Goal: Transaction & Acquisition: Purchase product/service

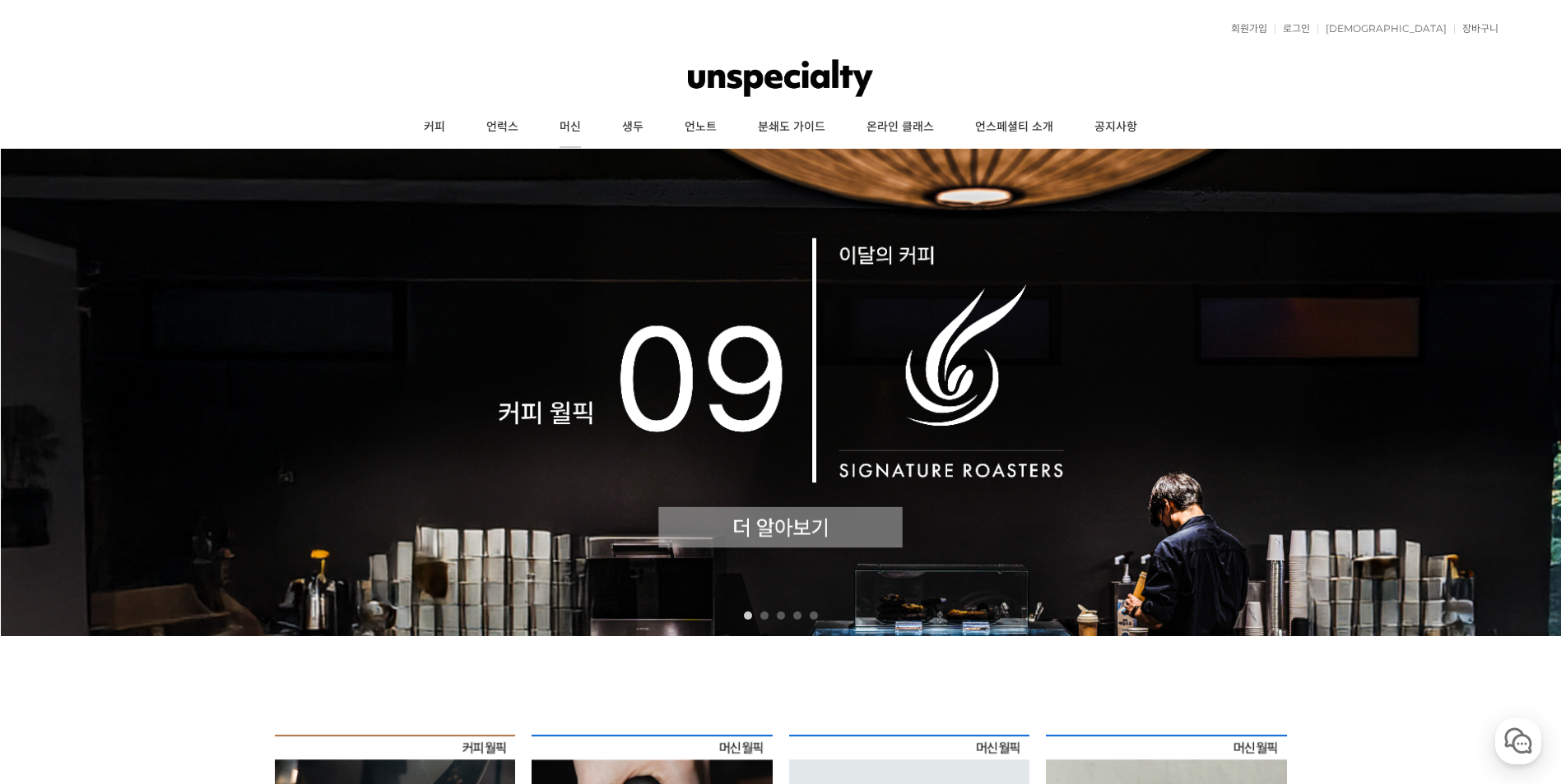
click at [558, 128] on link "머신" at bounding box center [570, 128] width 63 height 41
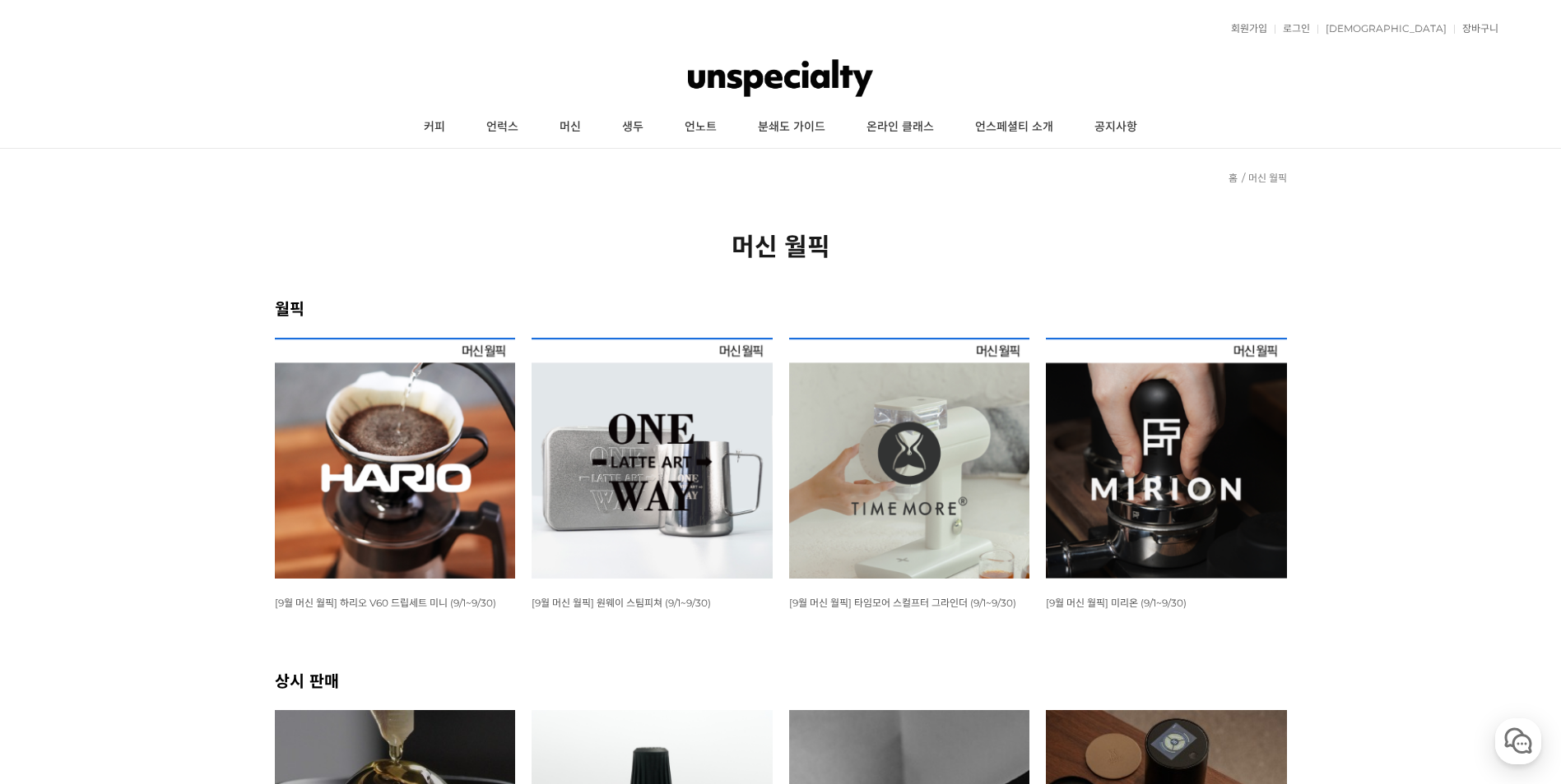
click at [680, 498] on img at bounding box center [652, 458] width 241 height 241
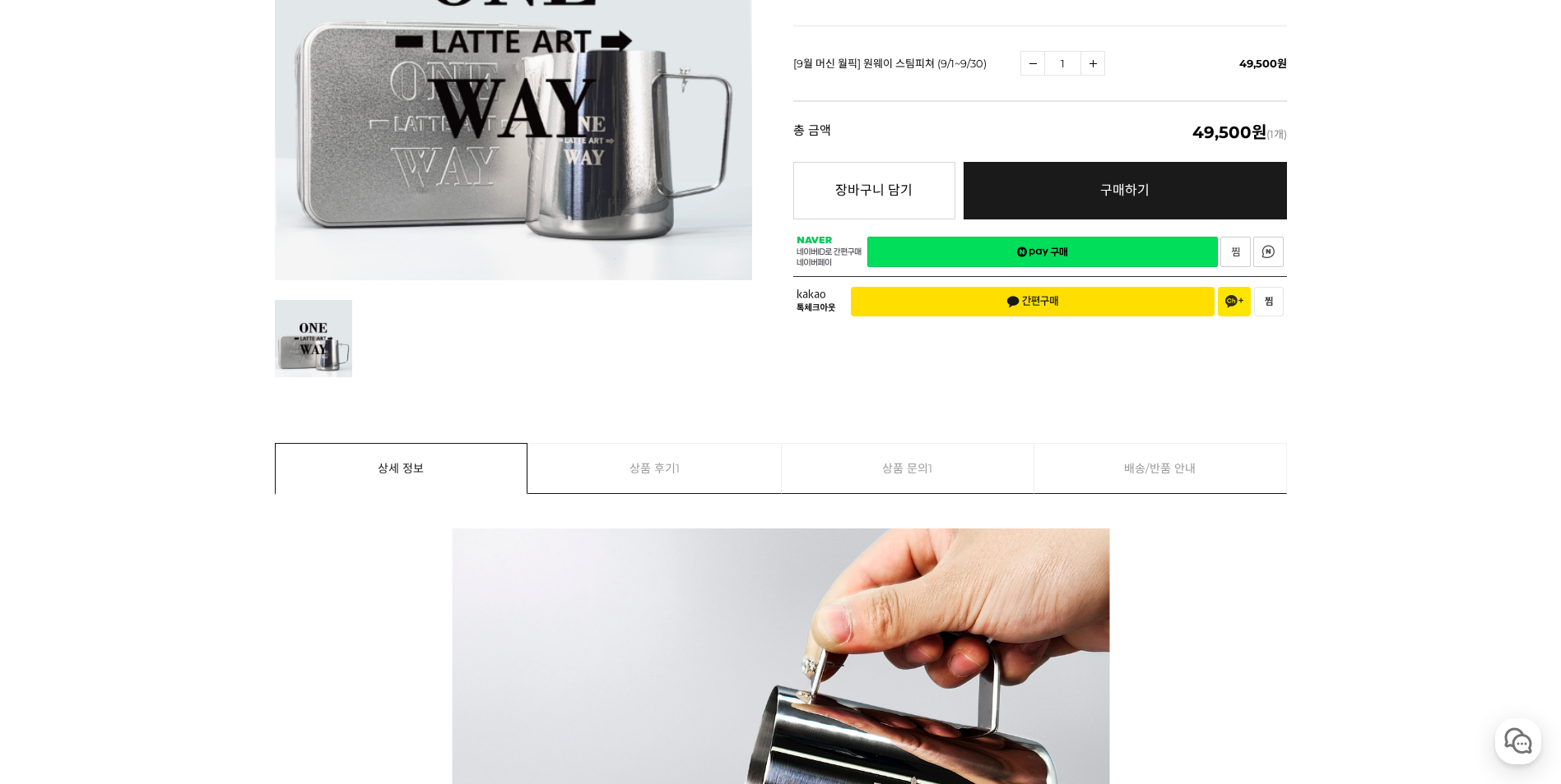
click at [930, 477] on span "1" at bounding box center [930, 469] width 4 height 50
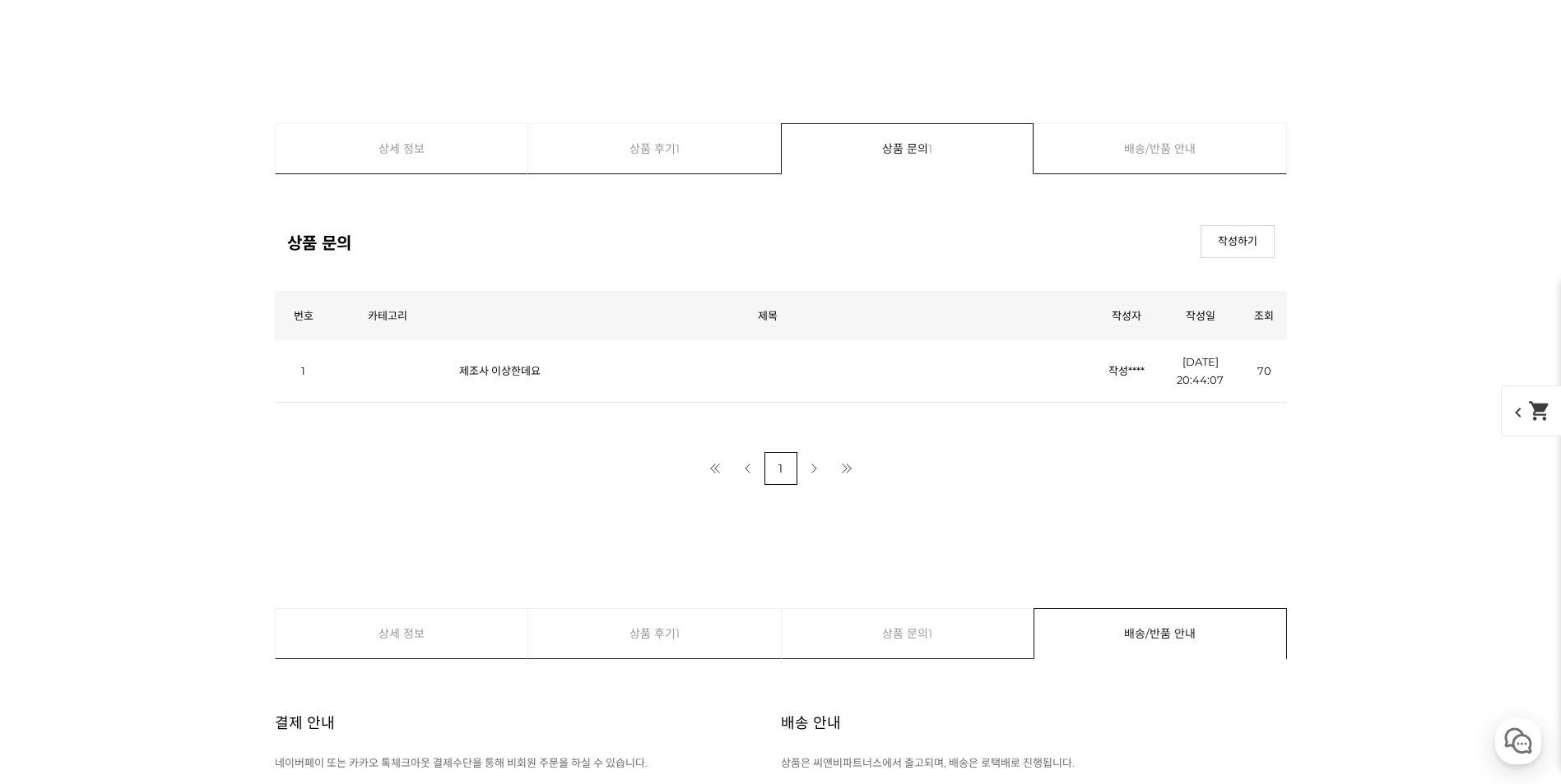
click at [526, 376] on link "제조사 이상한데요" at bounding box center [500, 370] width 82 height 13
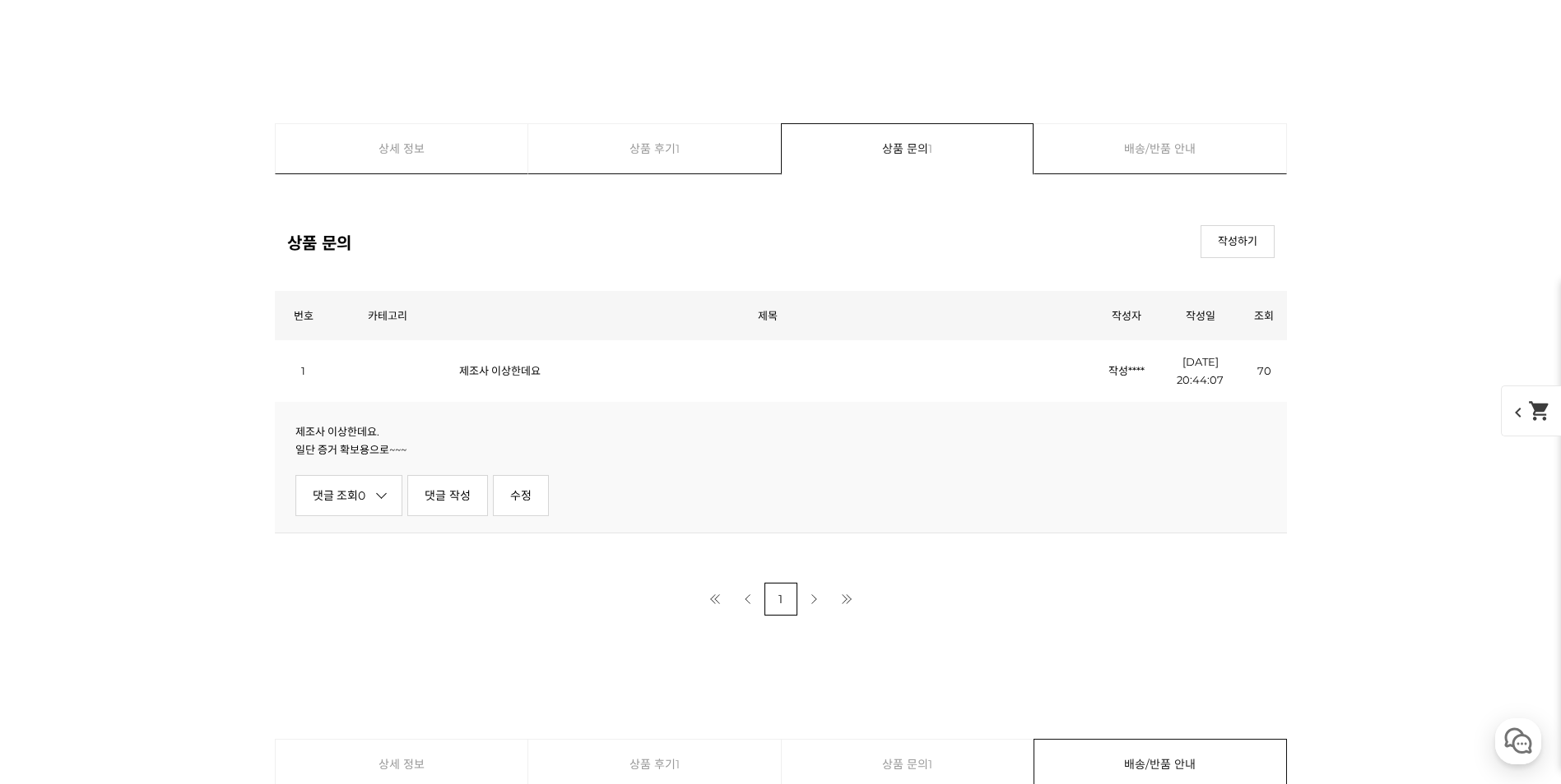
click at [687, 144] on link "상품 후기 1" at bounding box center [654, 149] width 253 height 50
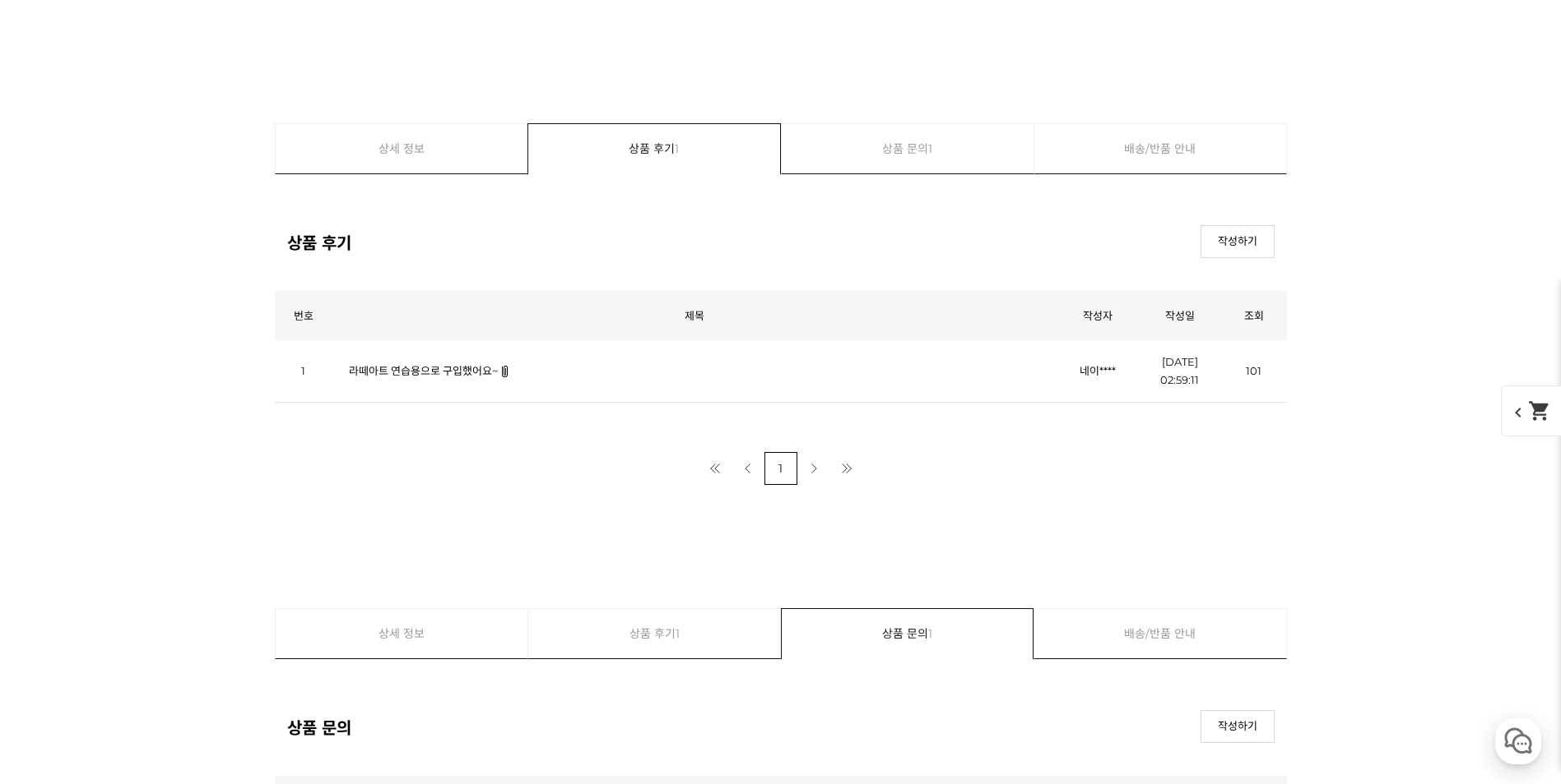
click at [472, 369] on link "라떼아트 연습용으로 구입했어요~" at bounding box center [424, 370] width 149 height 13
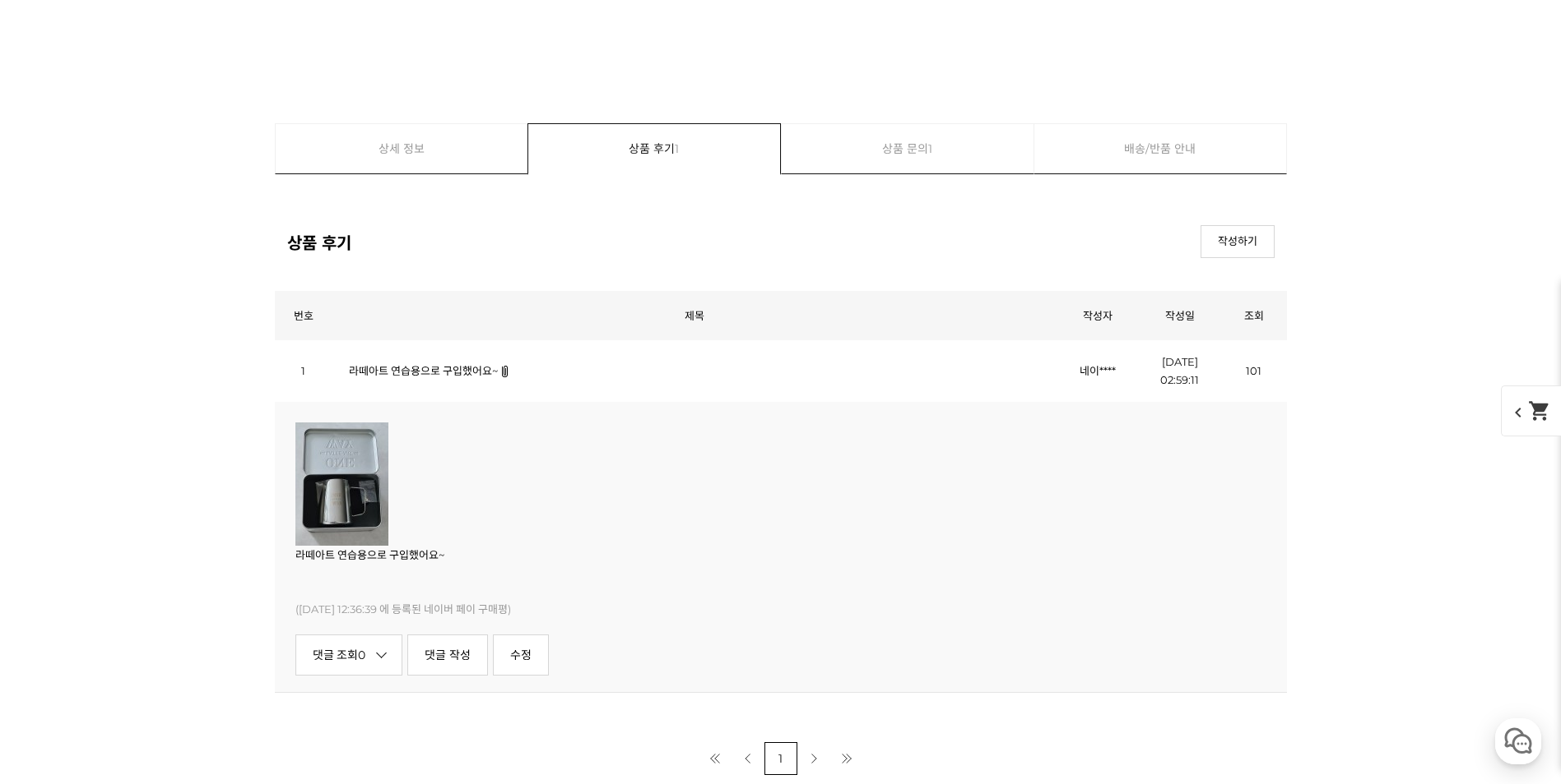
click at [349, 501] on img at bounding box center [341, 484] width 93 height 123
click at [353, 479] on img at bounding box center [341, 484] width 93 height 123
click at [351, 550] on p "라떼아트 연습용으로 구입했어요~" at bounding box center [780, 555] width 971 height 18
click at [412, 503] on p at bounding box center [780, 484] width 971 height 123
click at [430, 152] on link "상세 정보" at bounding box center [402, 149] width 253 height 50
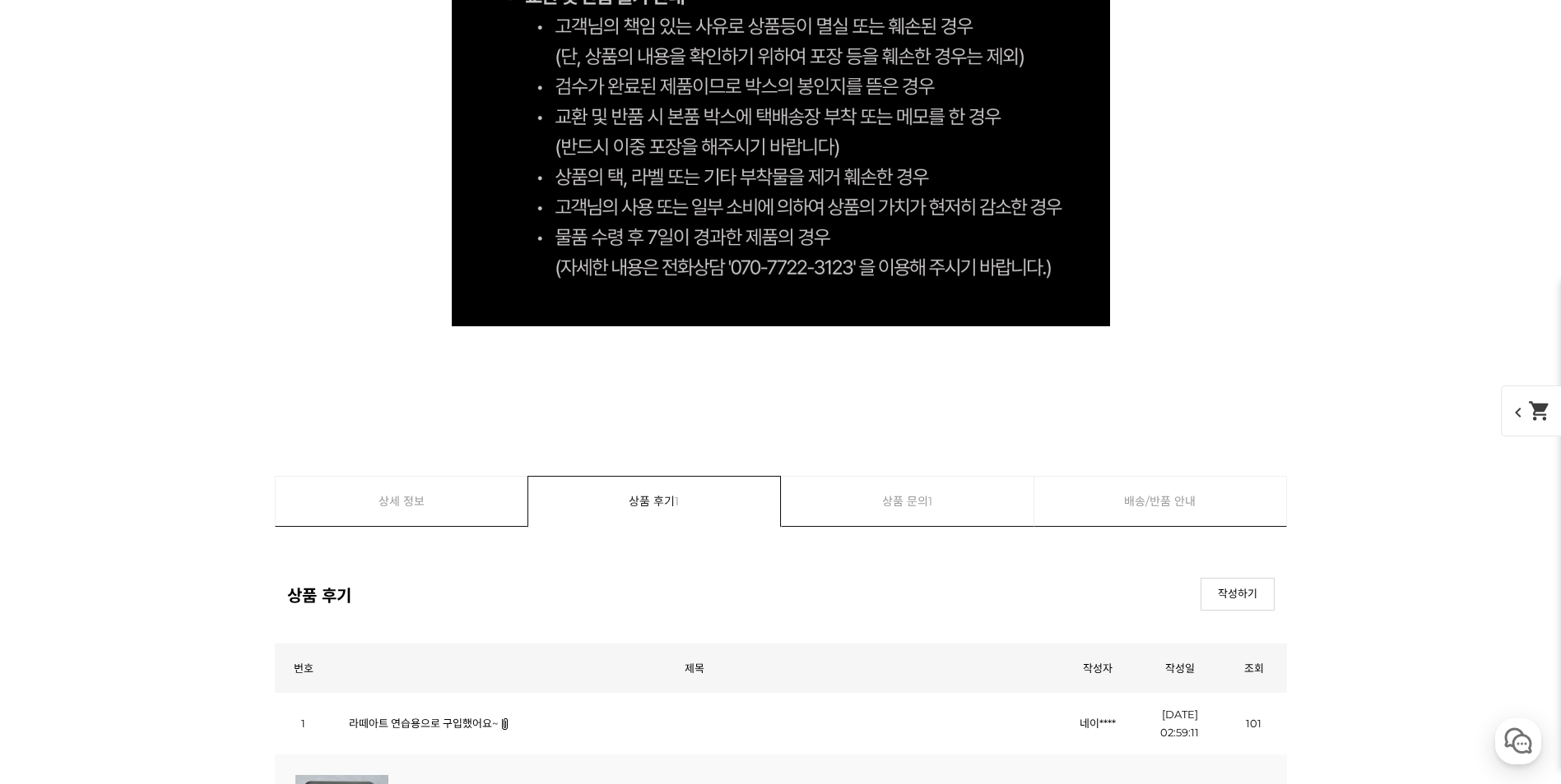
scroll to position [9735, 0]
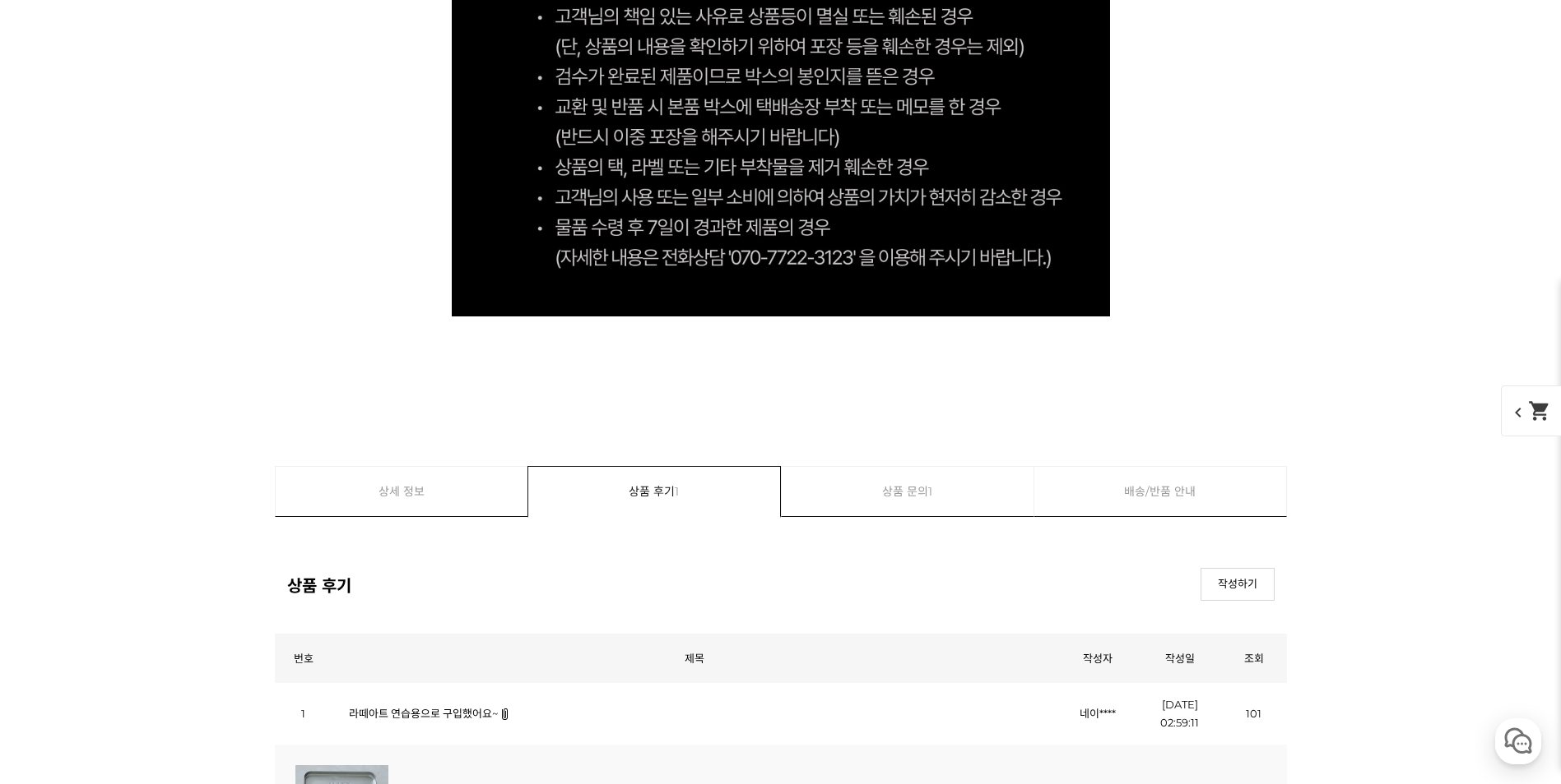
scroll to position [10078, 0]
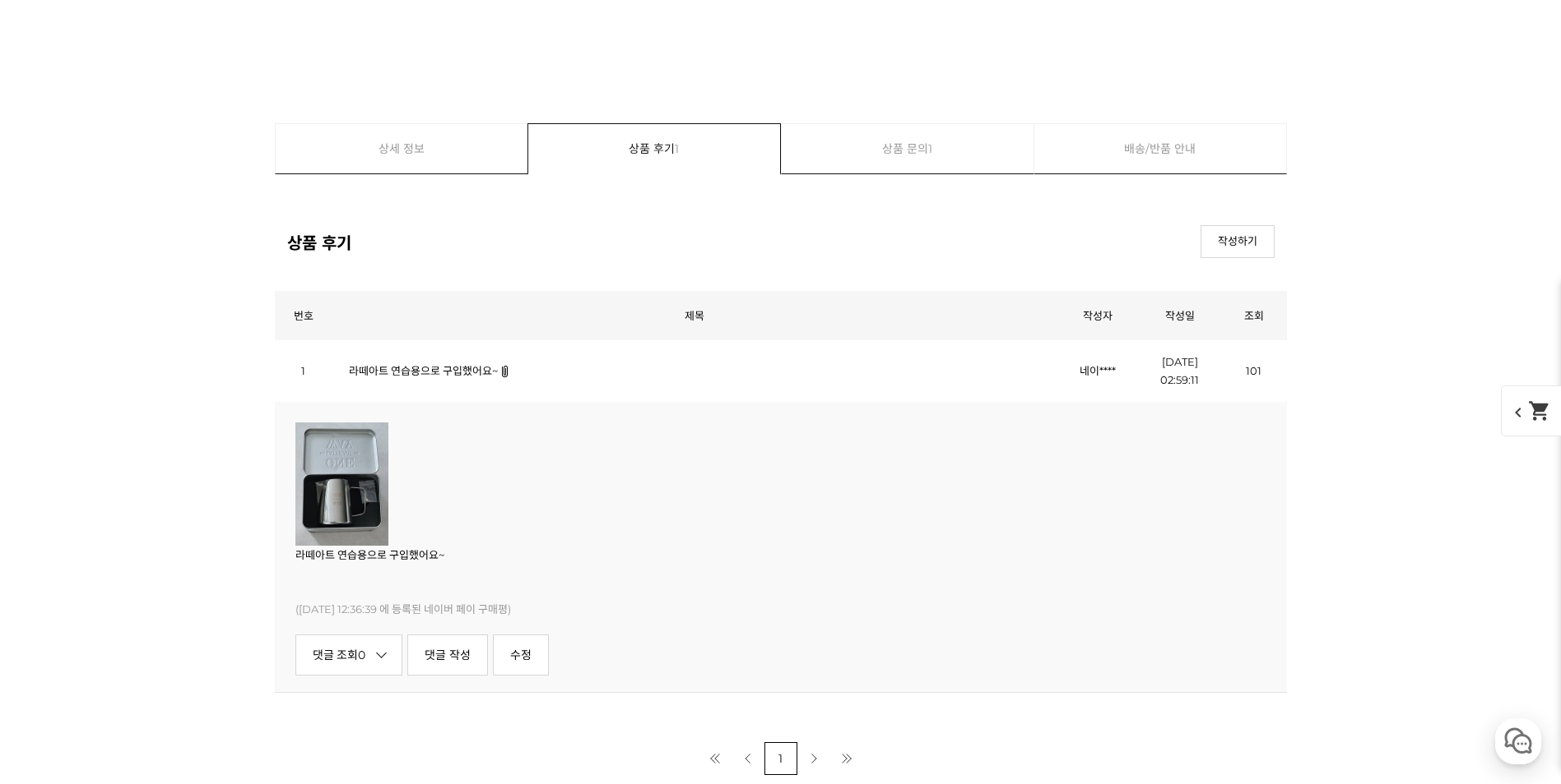
scroll to position [10562, 0]
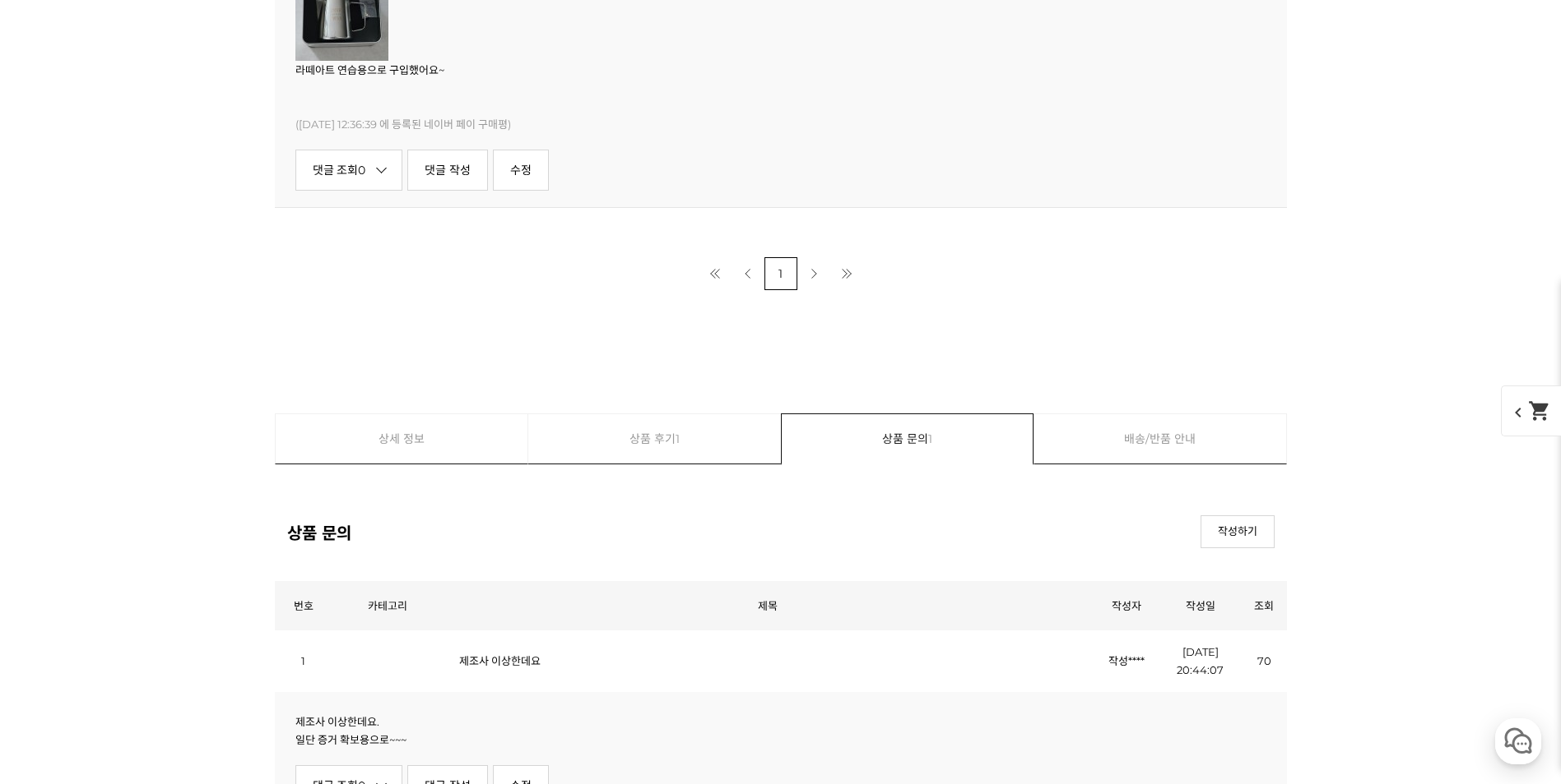
scroll to position [411, 0]
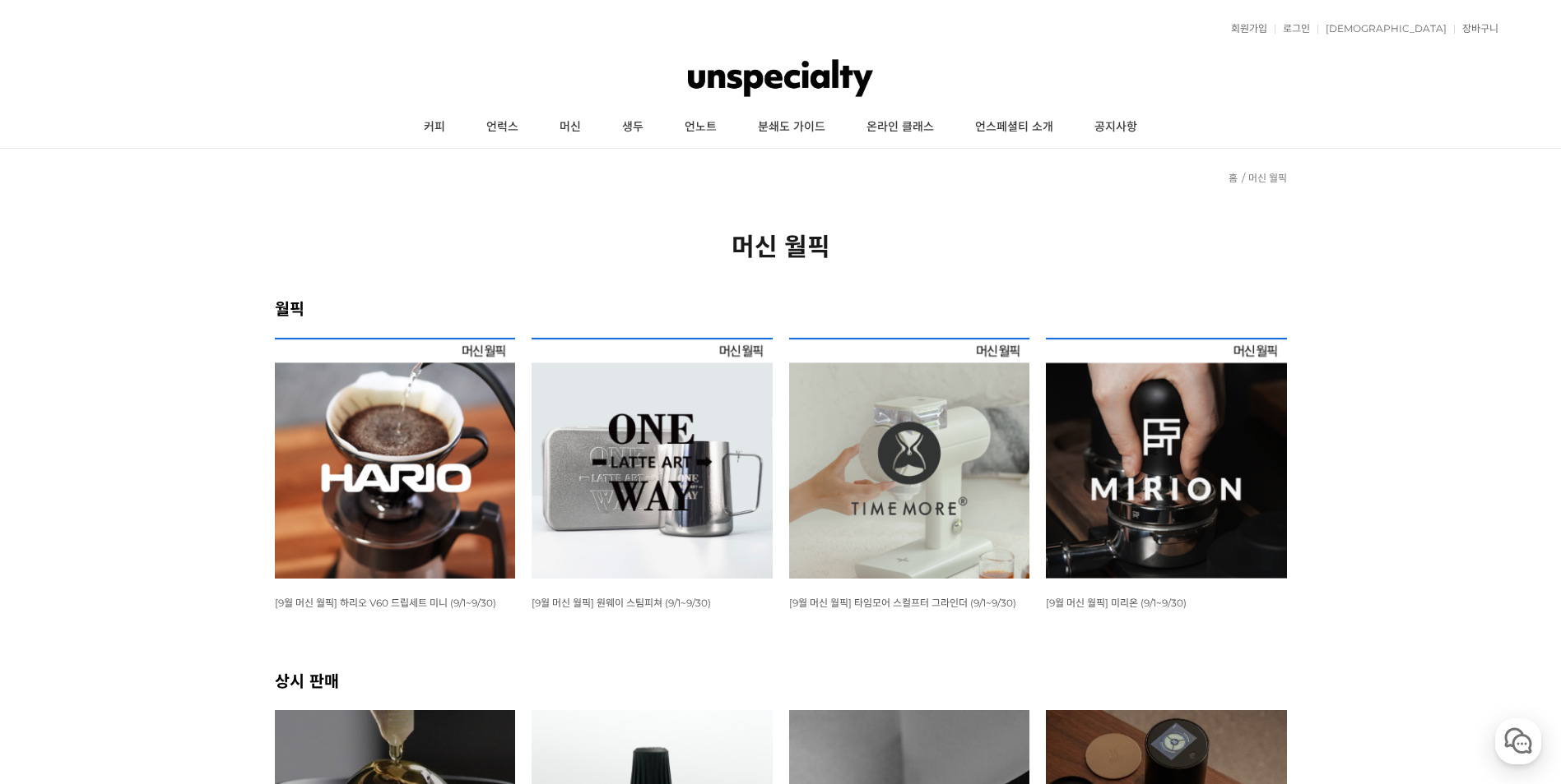
click at [1244, 443] on img at bounding box center [1167, 458] width 241 height 241
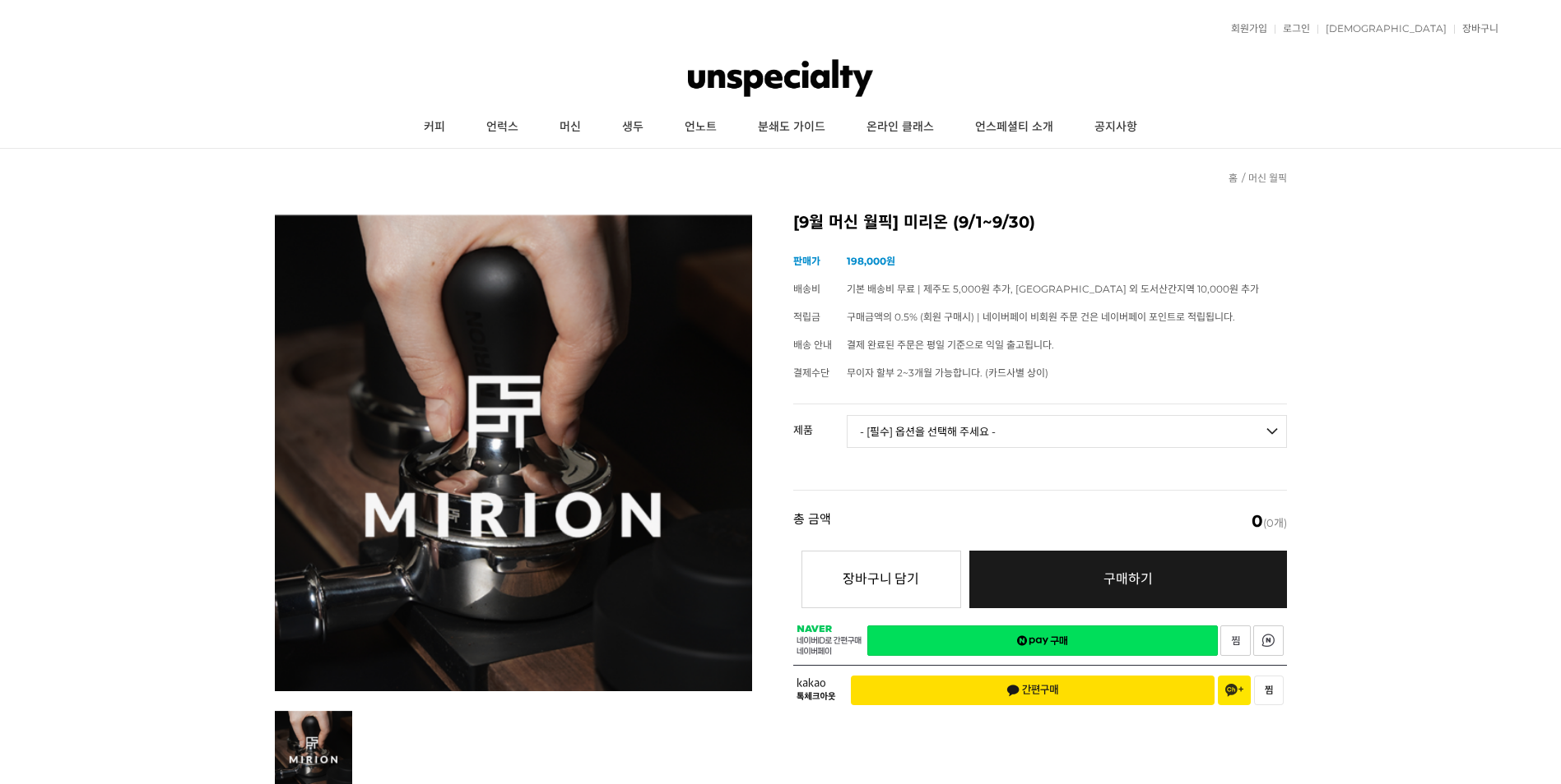
click at [1064, 441] on select "- [필수] 옵션을 선택해 주세요 - ------------------- 미리온 탬퍼 세트 미리온 임팩트 미리온 탬퍼 세트 + 미리온 임팩트" at bounding box center [1066, 431] width 441 height 33
click at [847, 415] on select "- [필수] 옵션을 선택해 주세요 - ------------------- 미리온 탬퍼 세트 미리온 임팩트 미리온 탬퍼 세트 + 미리온 임팩트" at bounding box center [1066, 431] width 441 height 33
select select "*"
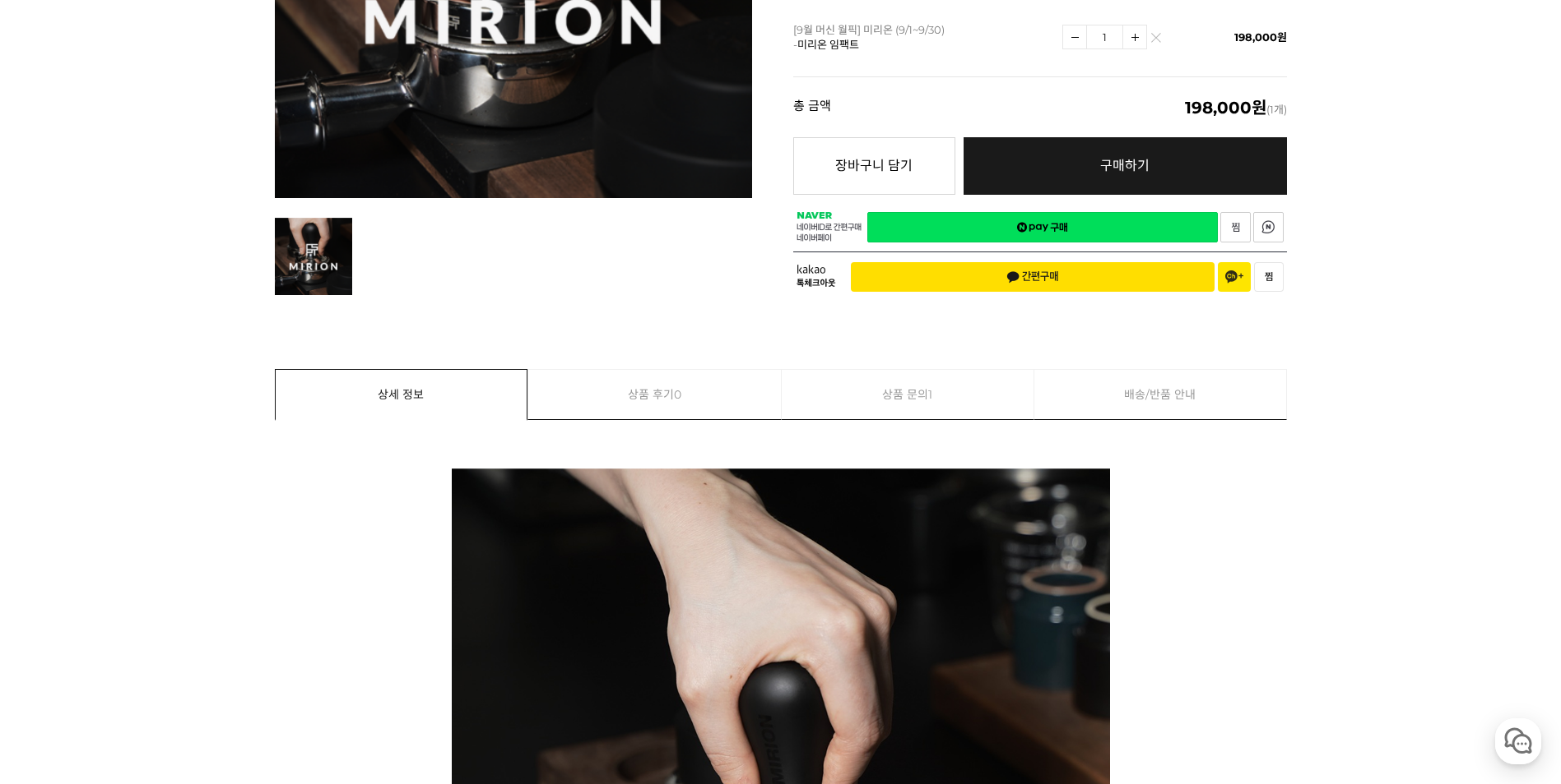
click at [874, 392] on link "상품 문의 1" at bounding box center [908, 395] width 253 height 50
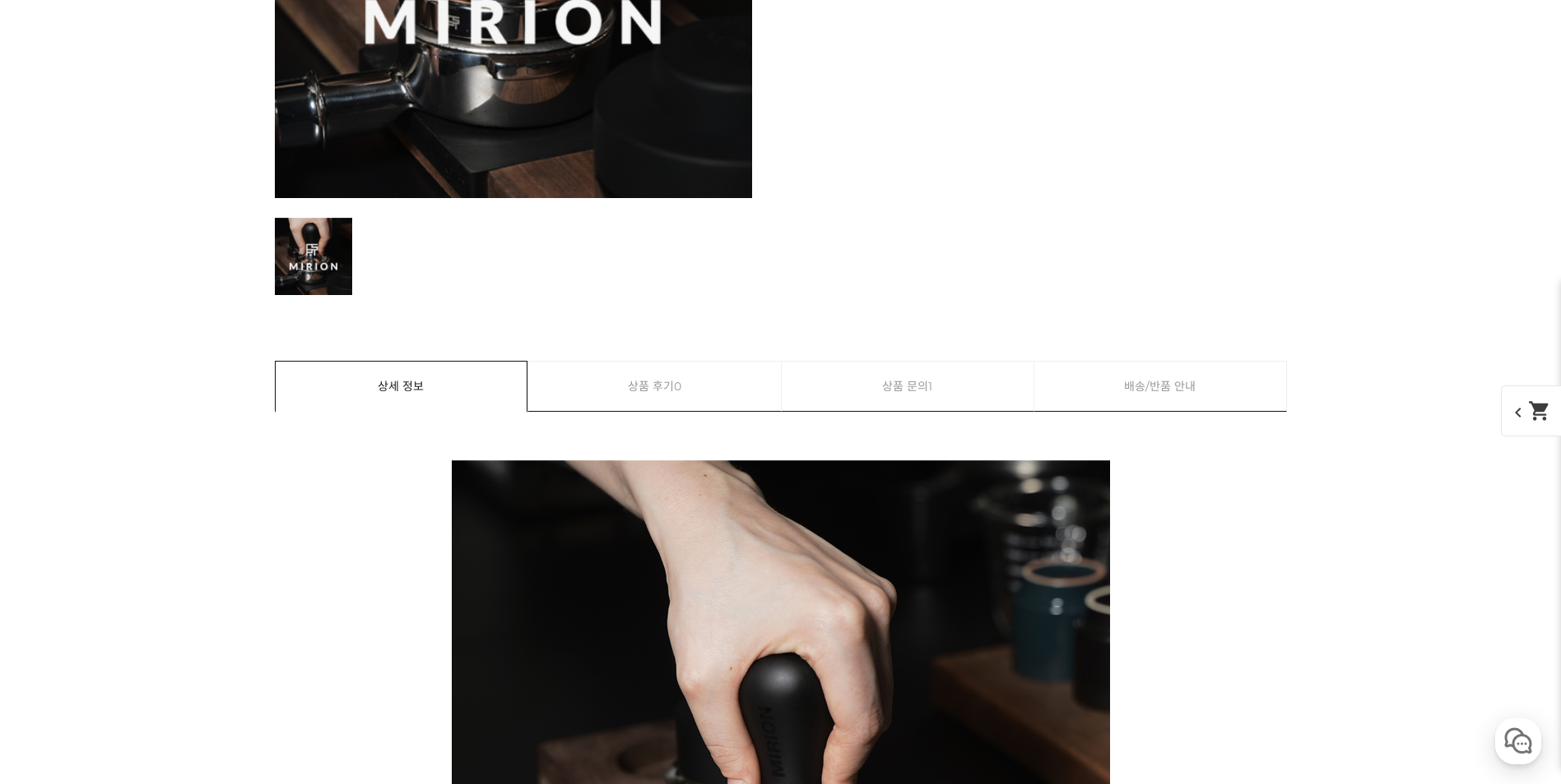
scroll to position [10253, 0]
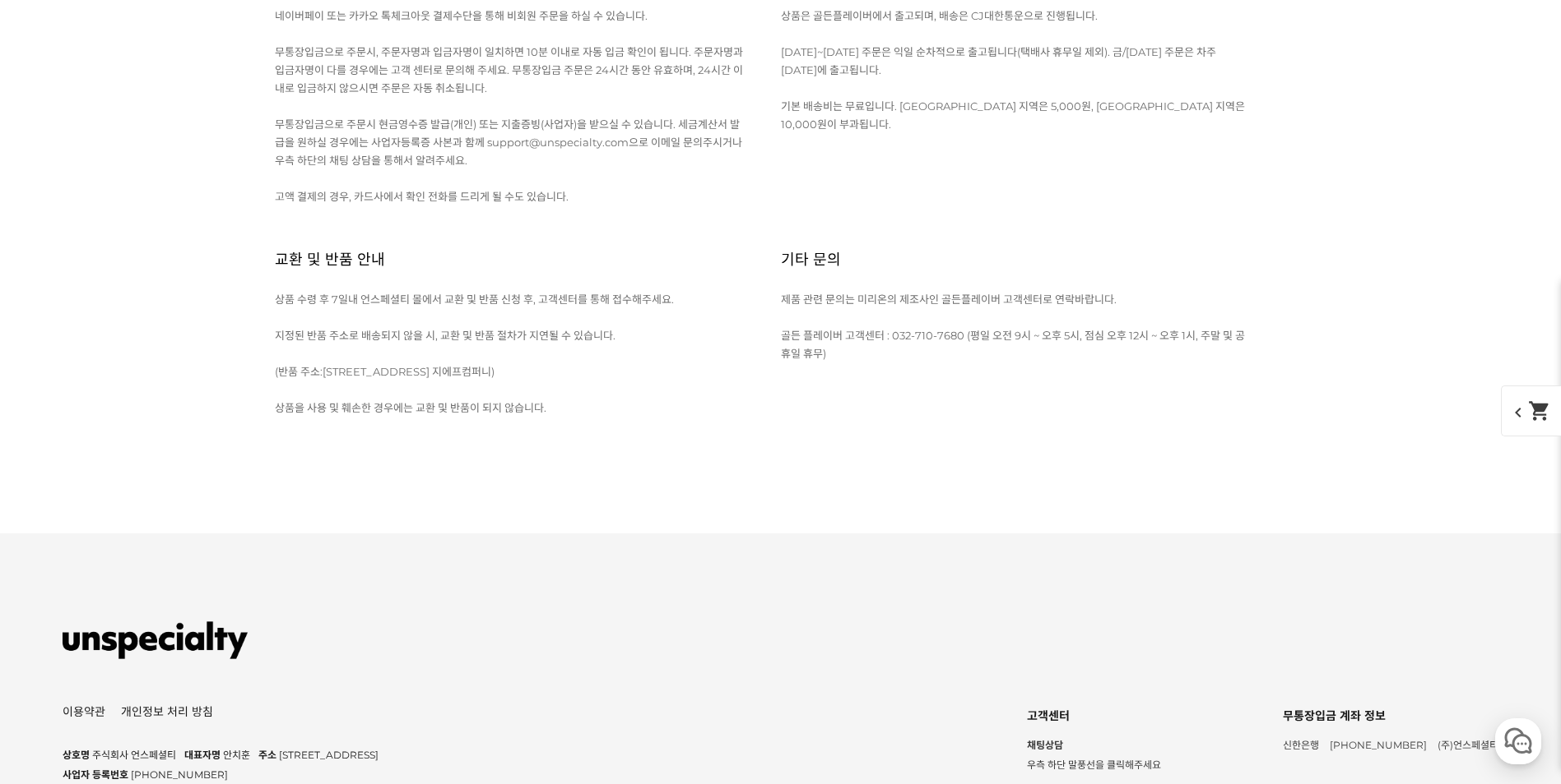
scroll to position [18121, 0]
